Goal: Information Seeking & Learning: Learn about a topic

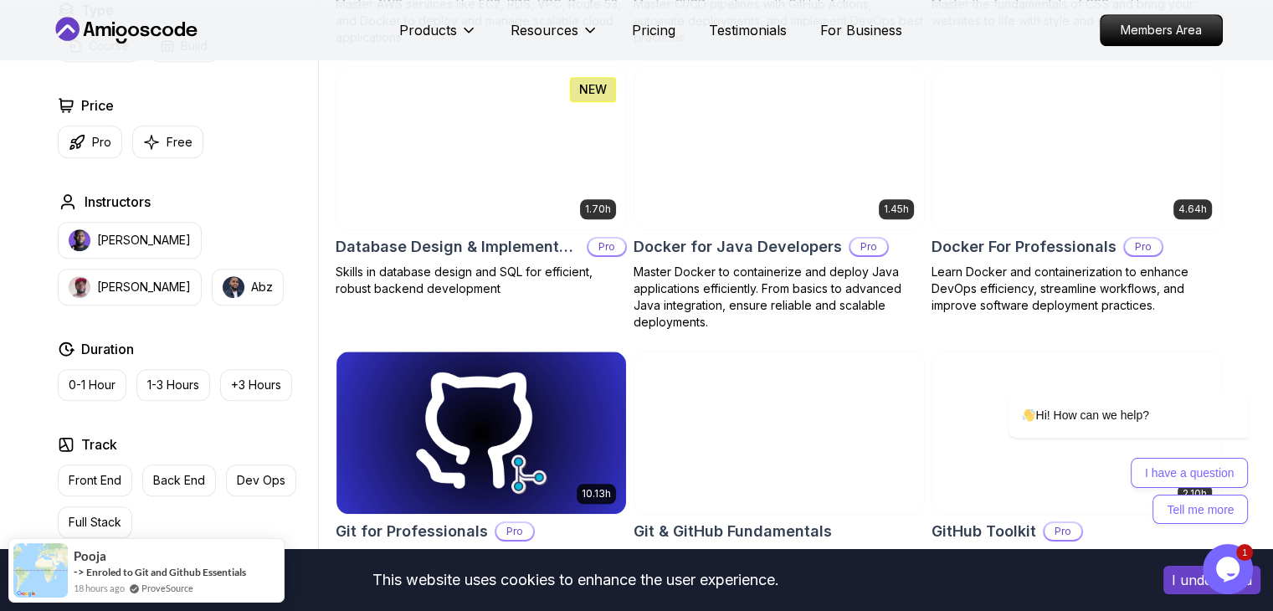
scroll to position [1507, 0]
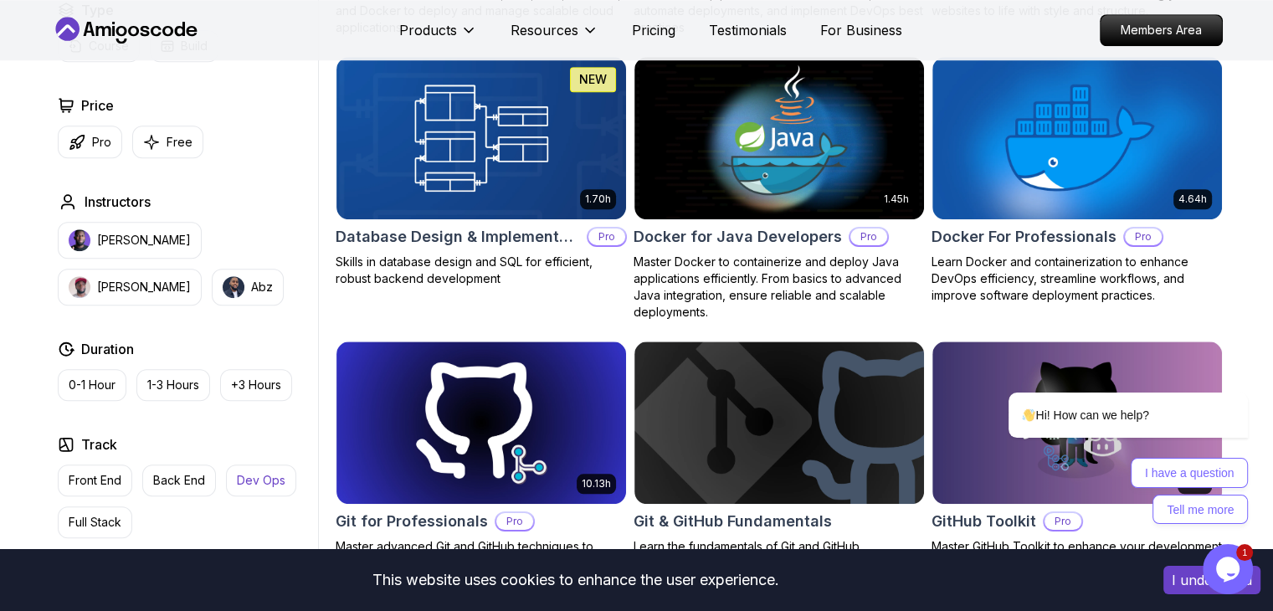
click at [251, 472] on p "Dev Ops" at bounding box center [261, 480] width 49 height 17
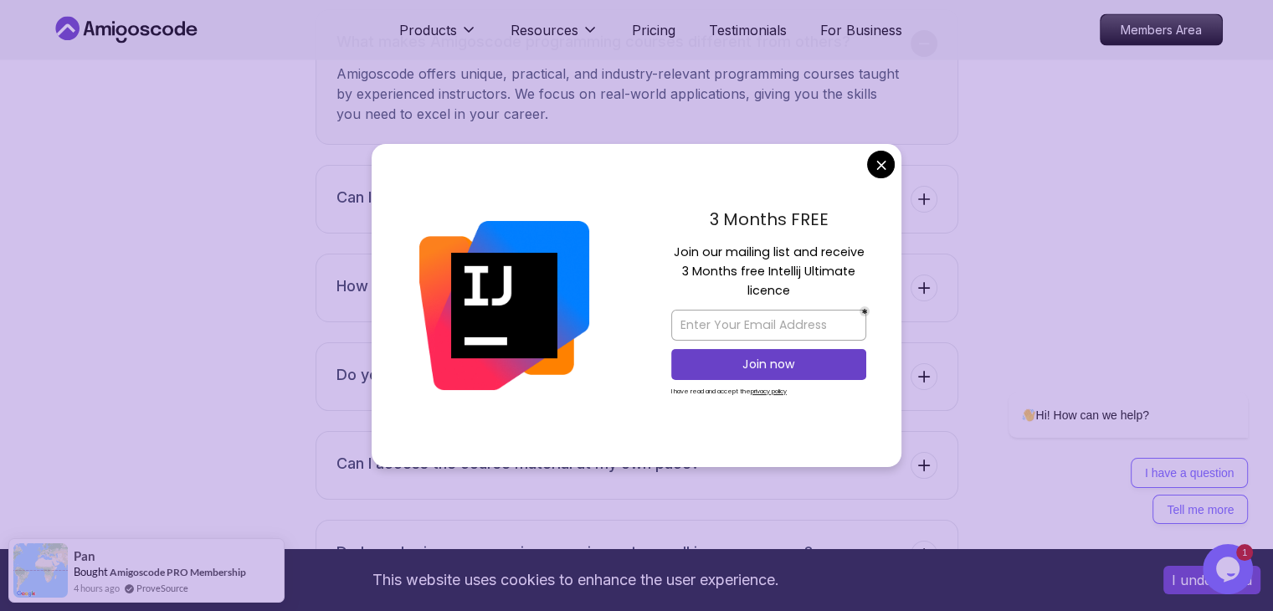
scroll to position [3181, 0]
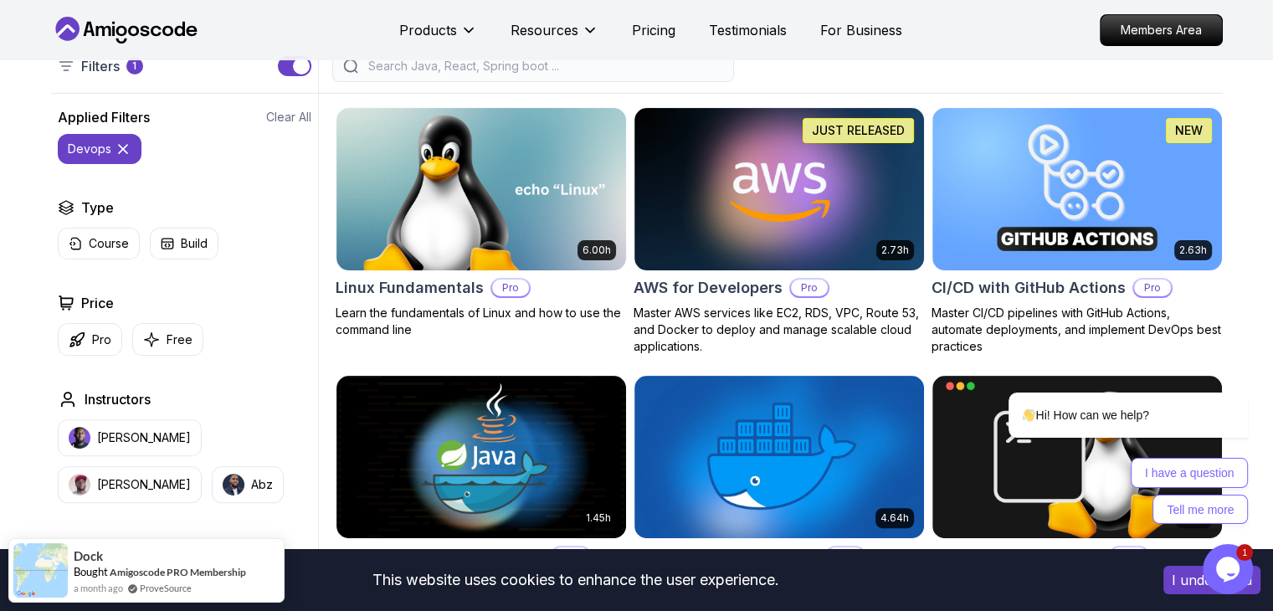
scroll to position [0, 0]
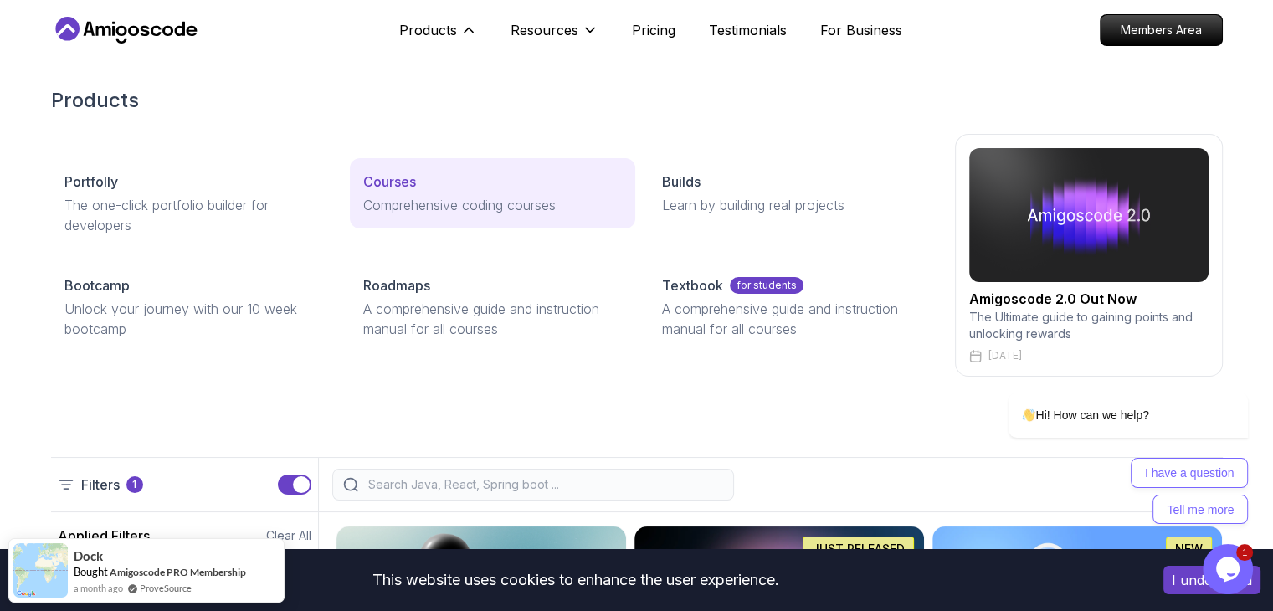
click at [400, 185] on p "Courses" at bounding box center [389, 182] width 53 height 20
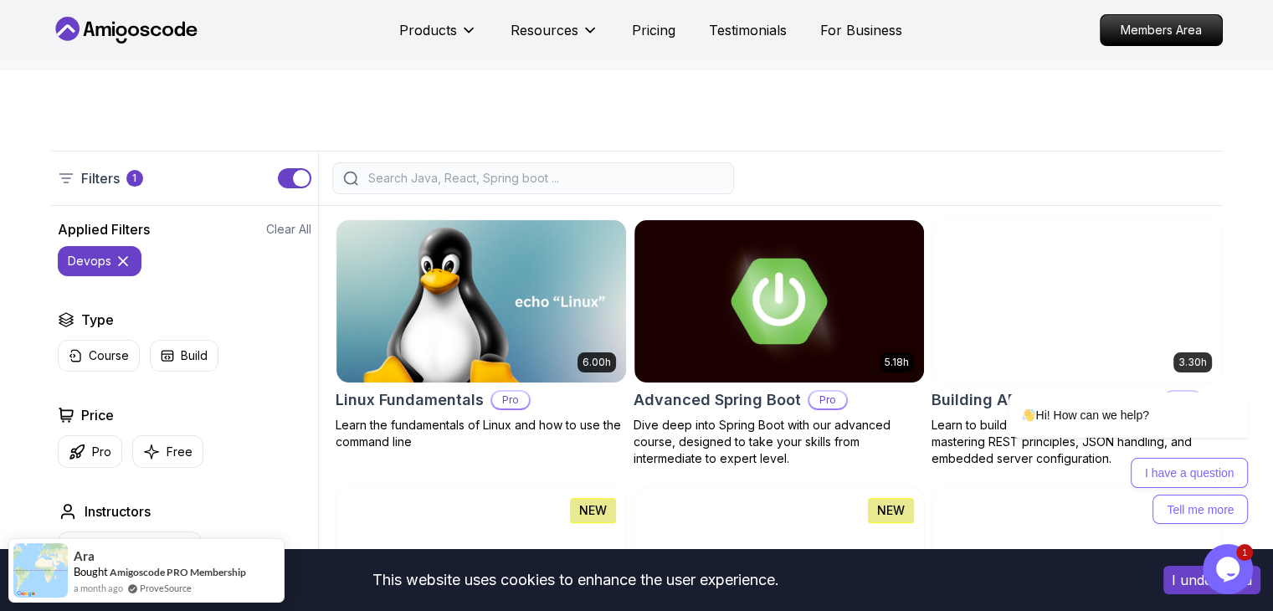
scroll to position [335, 0]
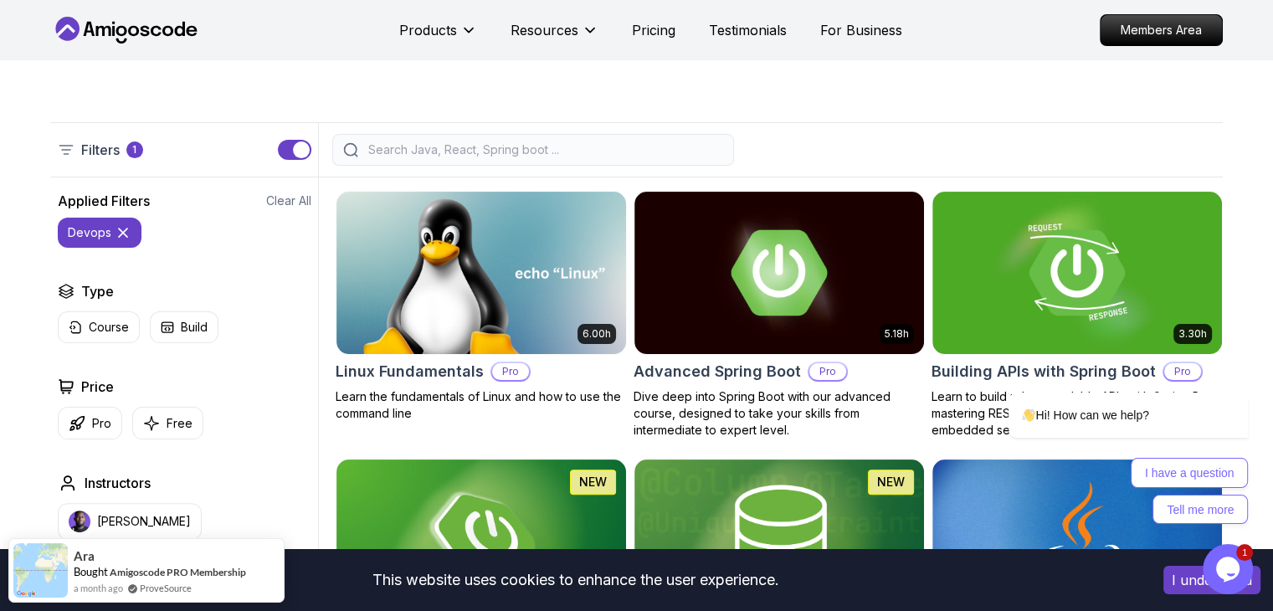
click at [412, 152] on input "search" at bounding box center [544, 149] width 358 height 17
click at [432, 152] on input "search" at bounding box center [544, 149] width 358 height 17
click at [174, 426] on p "Free" at bounding box center [180, 423] width 26 height 17
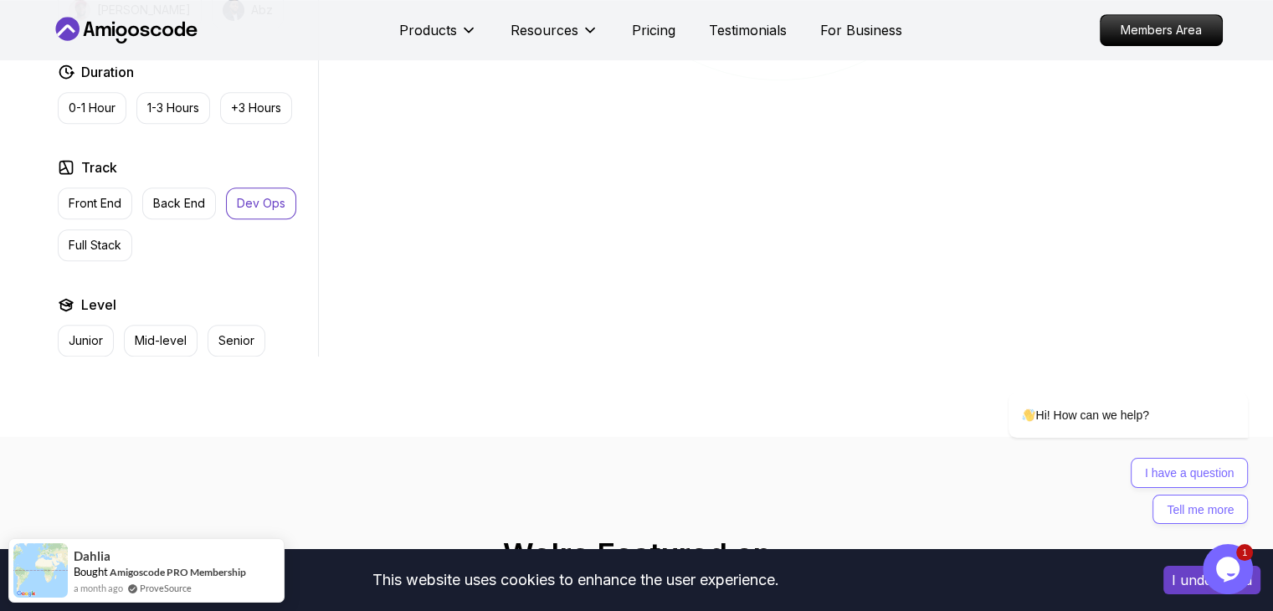
scroll to position [921, 0]
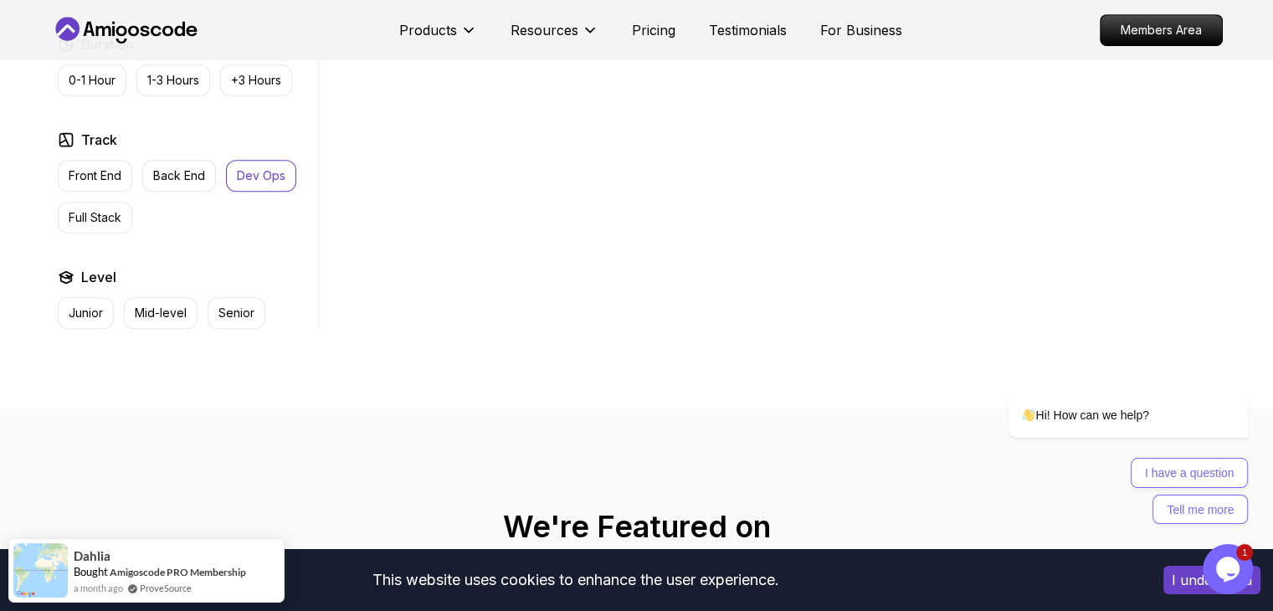
click at [258, 171] on p "Dev Ops" at bounding box center [261, 175] width 49 height 17
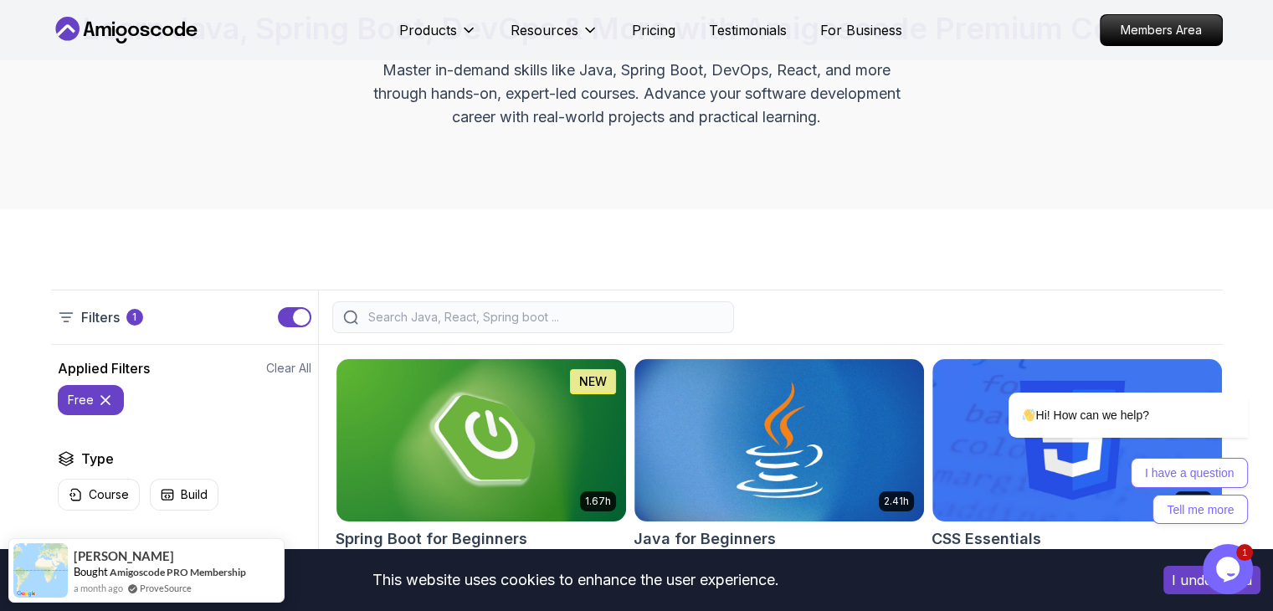
scroll to position [167, 0]
click at [514, 314] on input "search" at bounding box center [544, 317] width 358 height 17
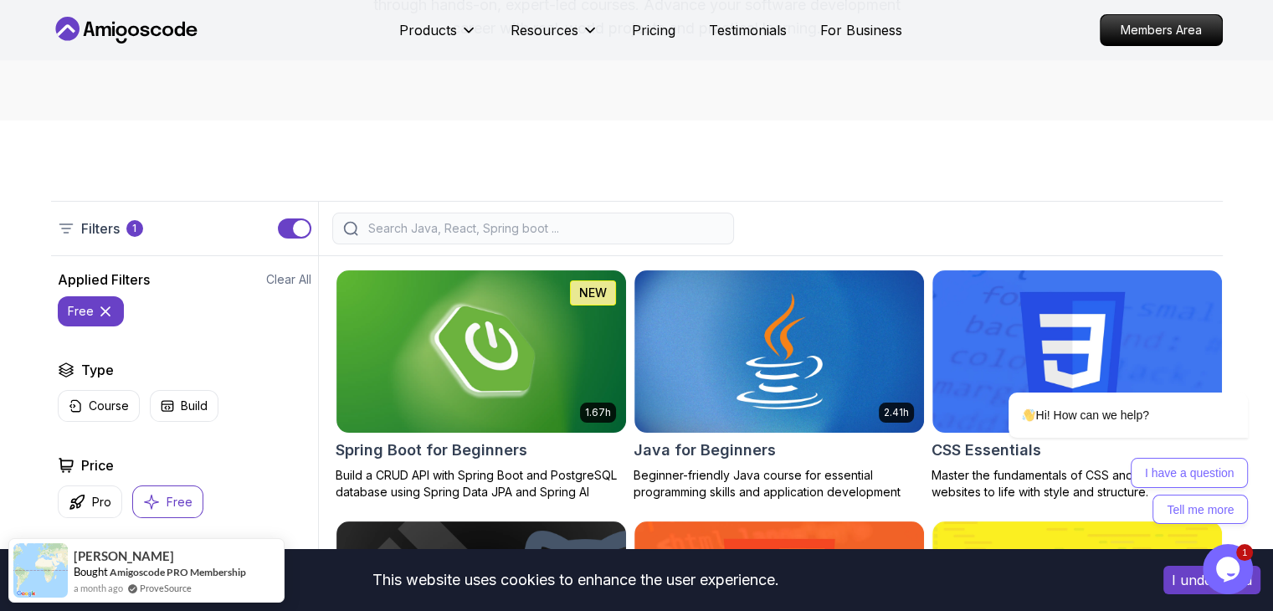
scroll to position [251, 0]
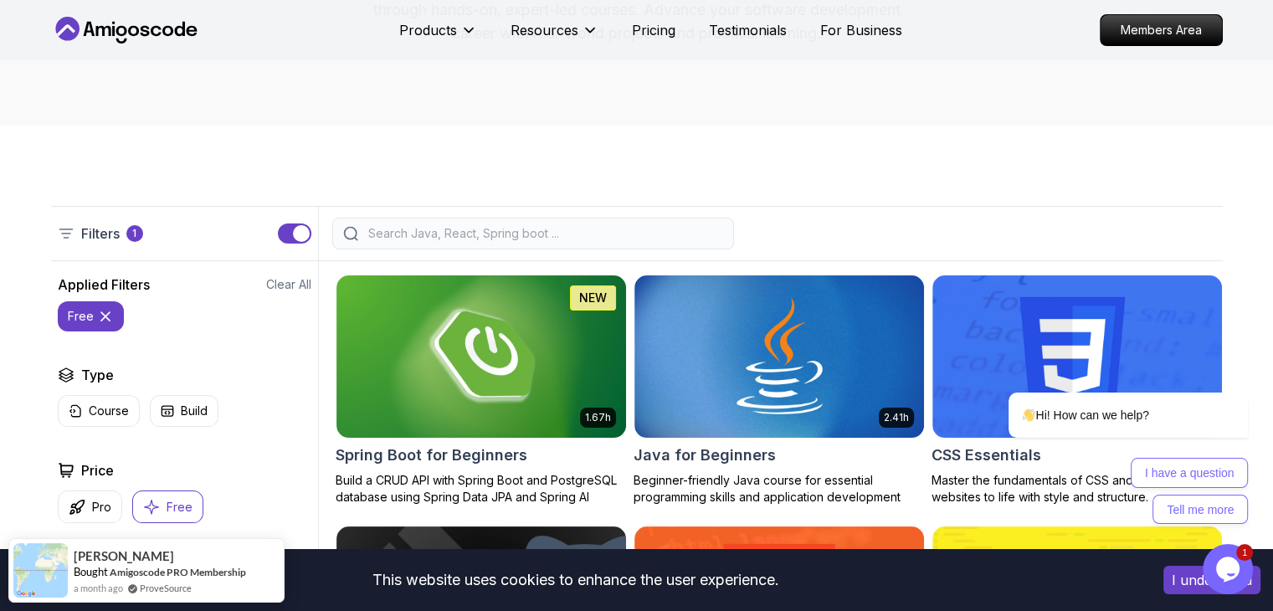
click at [446, 235] on input "search" at bounding box center [544, 233] width 358 height 17
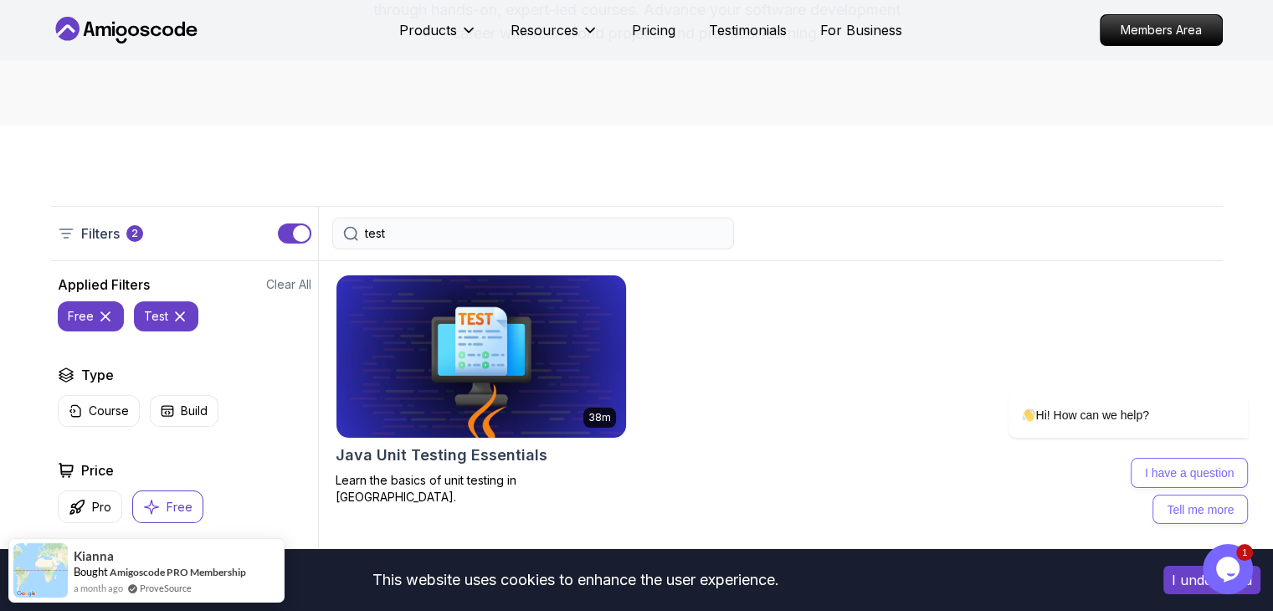
type input "test"
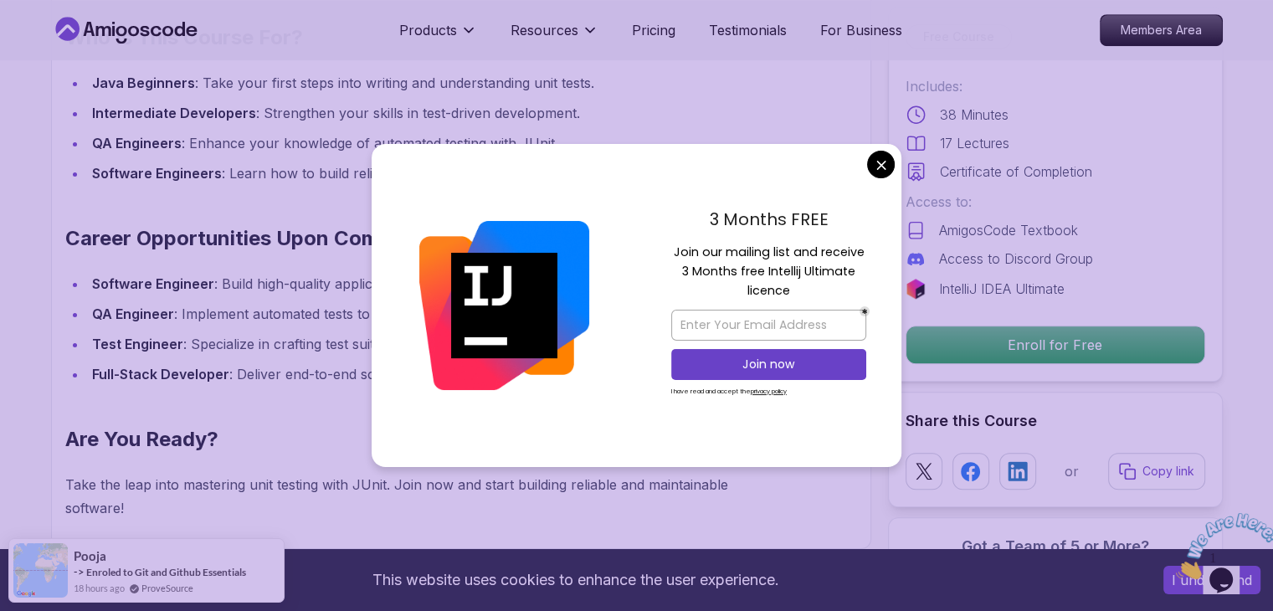
scroll to position [1339, 0]
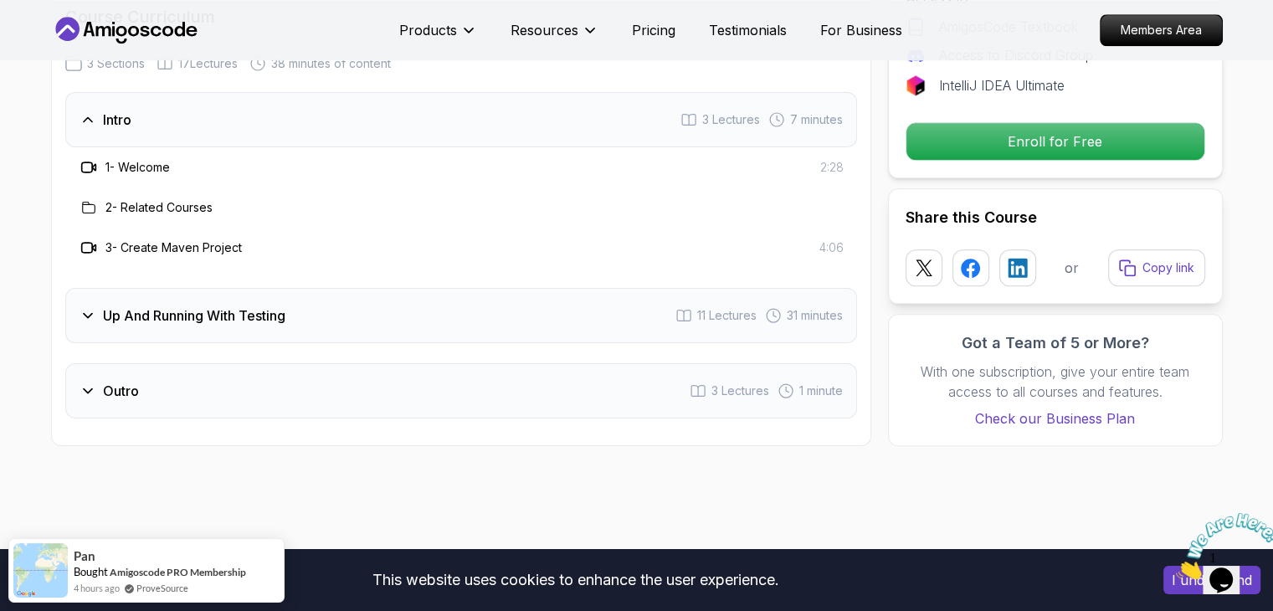
scroll to position [1925, 0]
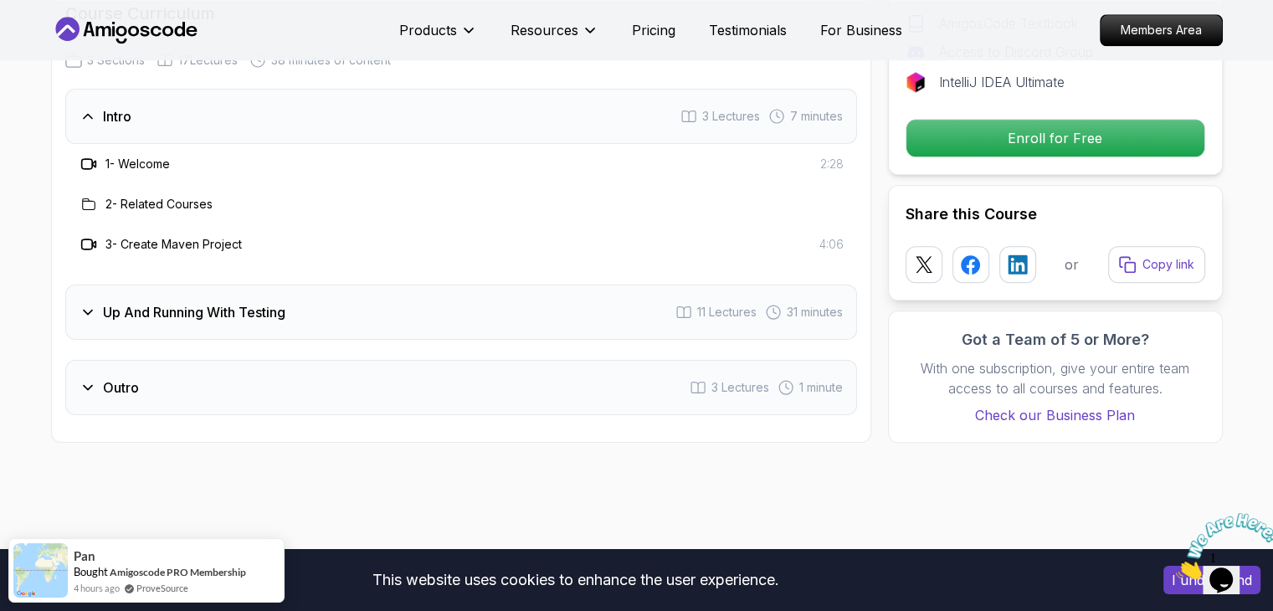
click at [84, 316] on icon at bounding box center [88, 312] width 17 height 17
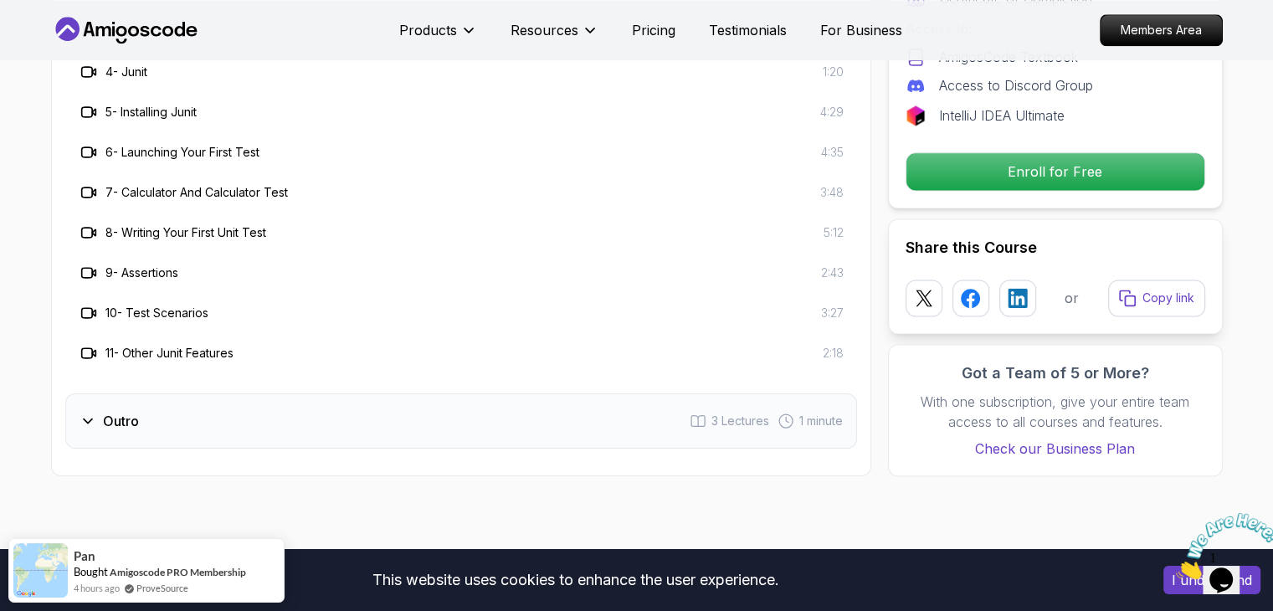
scroll to position [2344, 0]
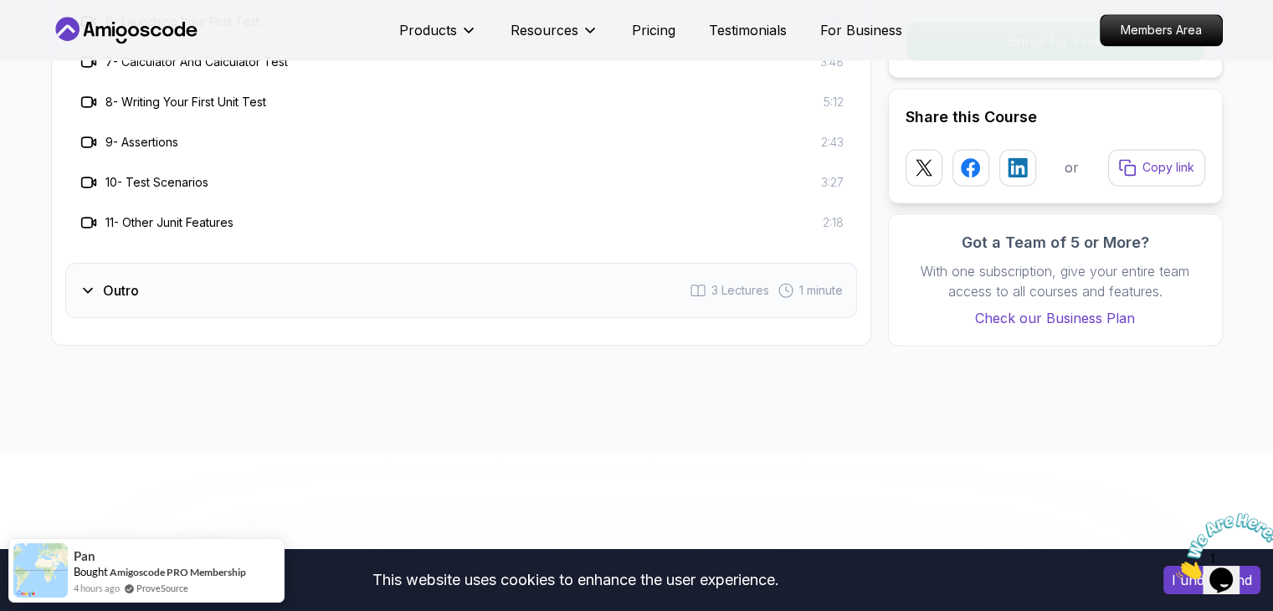
click at [80, 293] on icon at bounding box center [88, 290] width 17 height 17
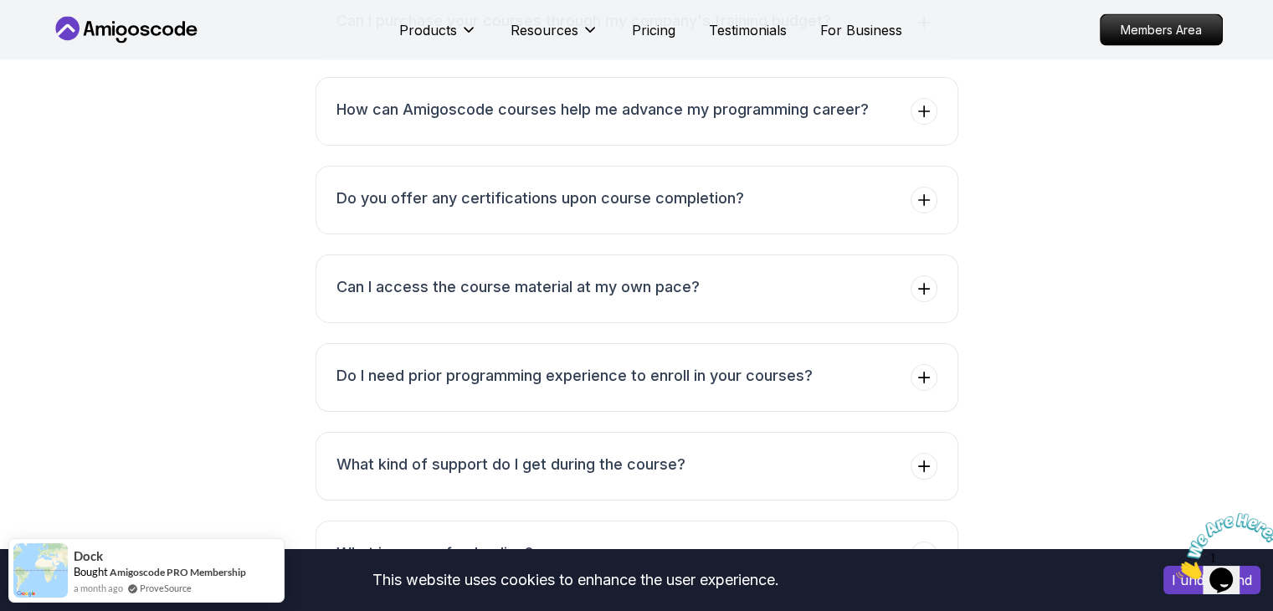
scroll to position [3600, 0]
